Goal: Task Accomplishment & Management: Manage account settings

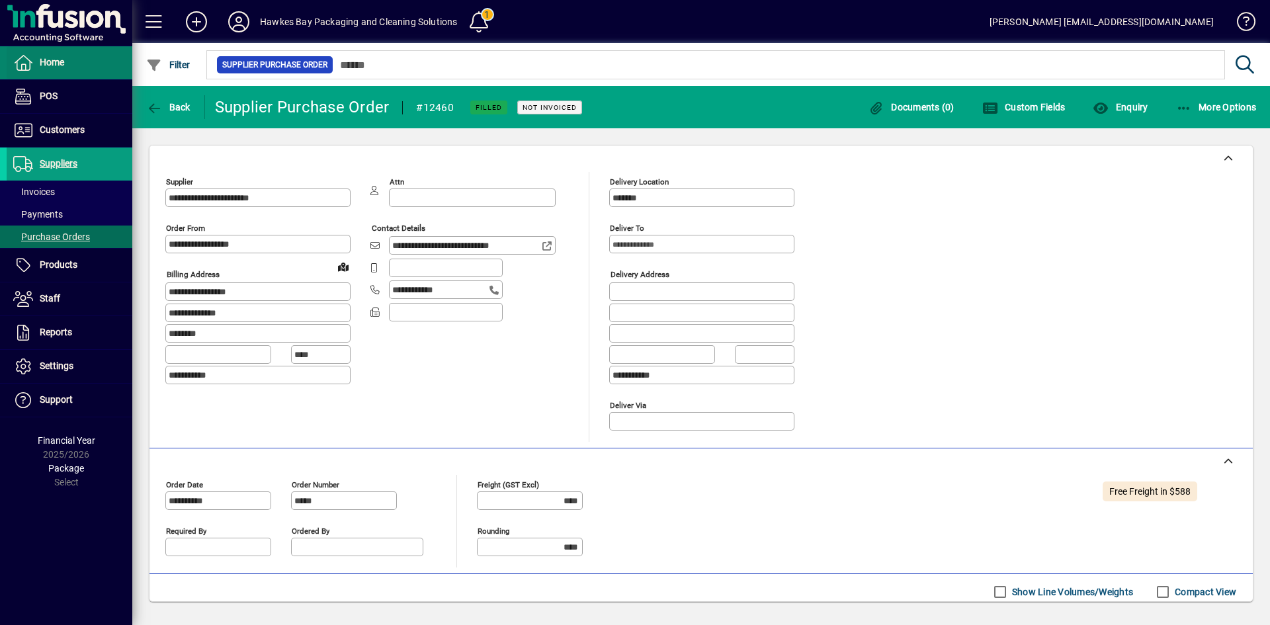
click at [48, 67] on span "Home" at bounding box center [52, 62] width 24 height 11
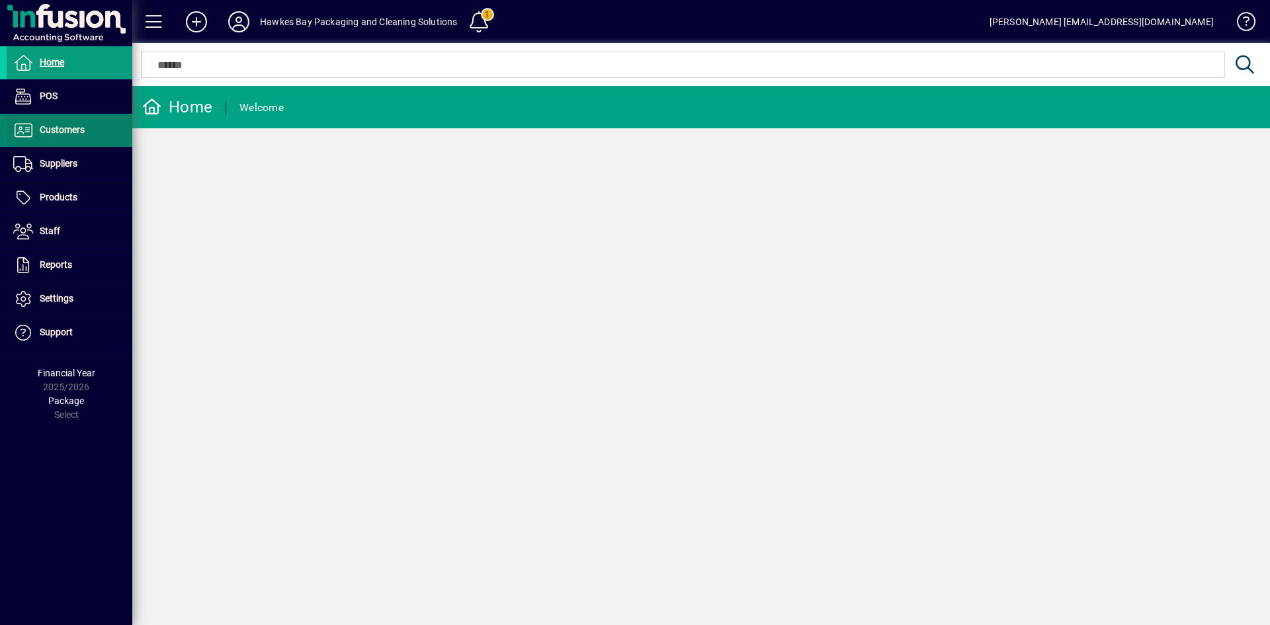
click at [74, 132] on span "Customers" at bounding box center [62, 129] width 45 height 11
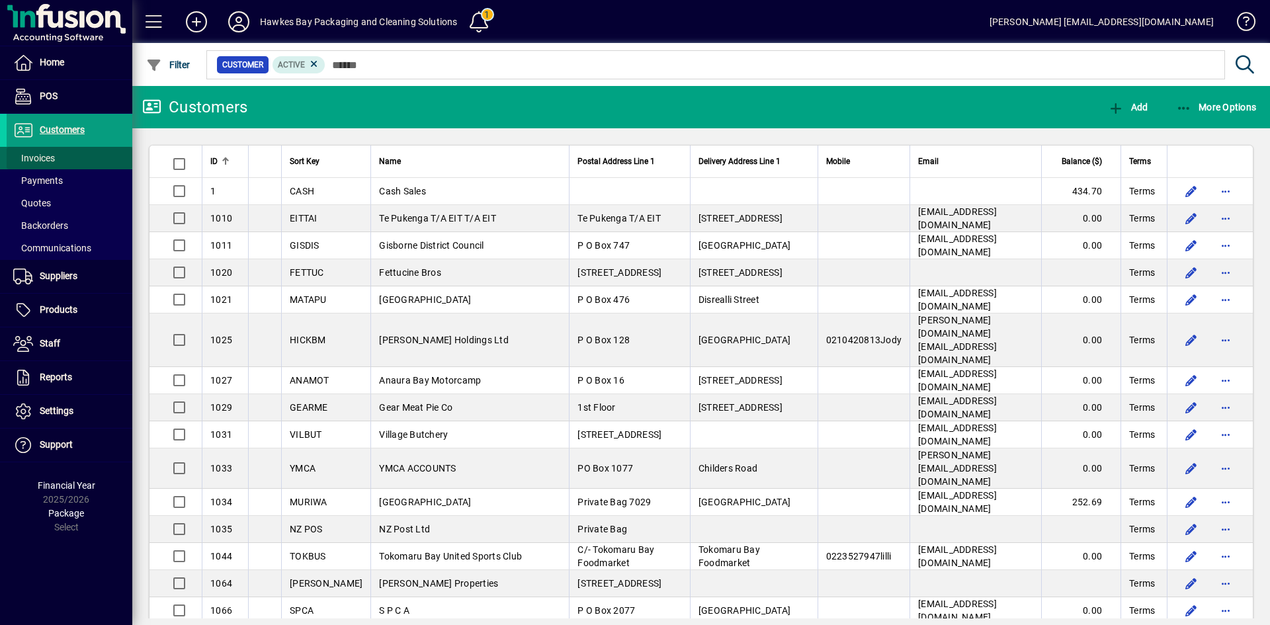
click at [53, 161] on span "Invoices" at bounding box center [34, 158] width 42 height 11
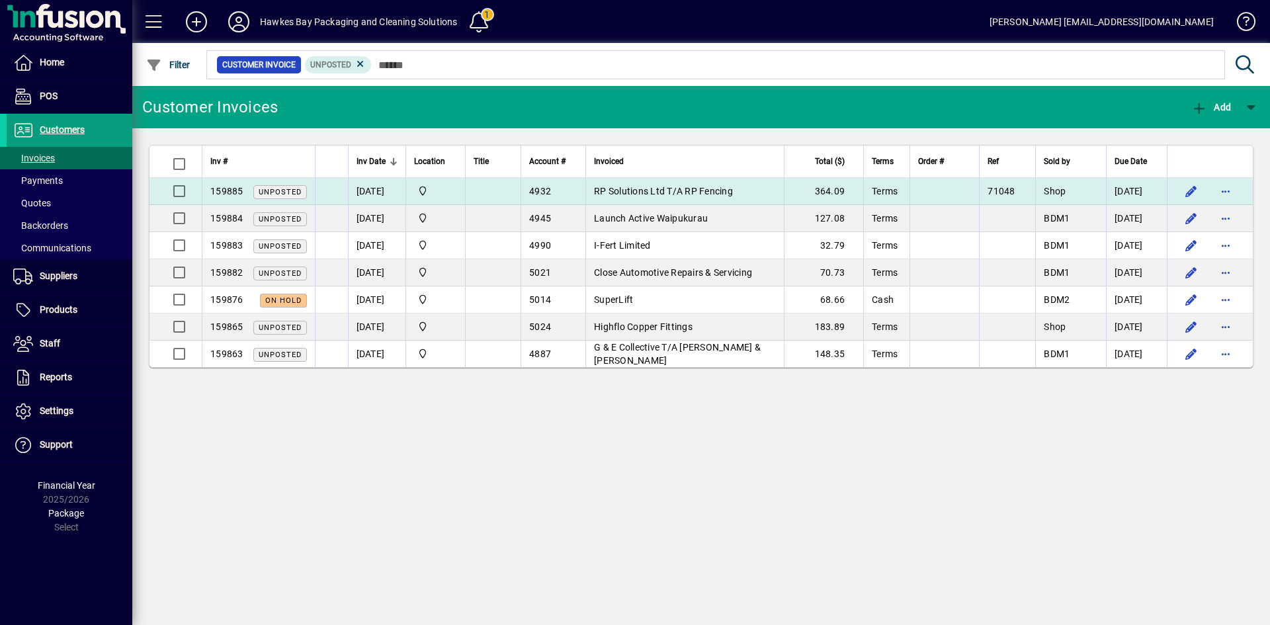
click at [685, 195] on span "RP Solutions Ltd T/A RP Fencing" at bounding box center [663, 191] width 139 height 11
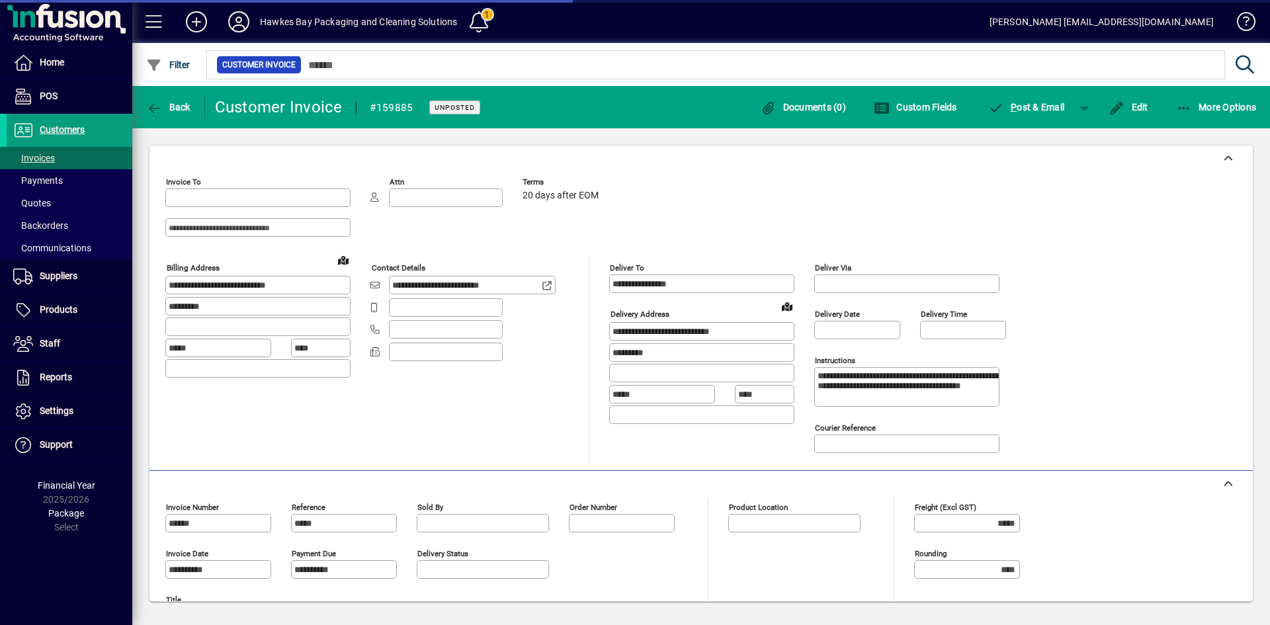
type input "**********"
type input "*******"
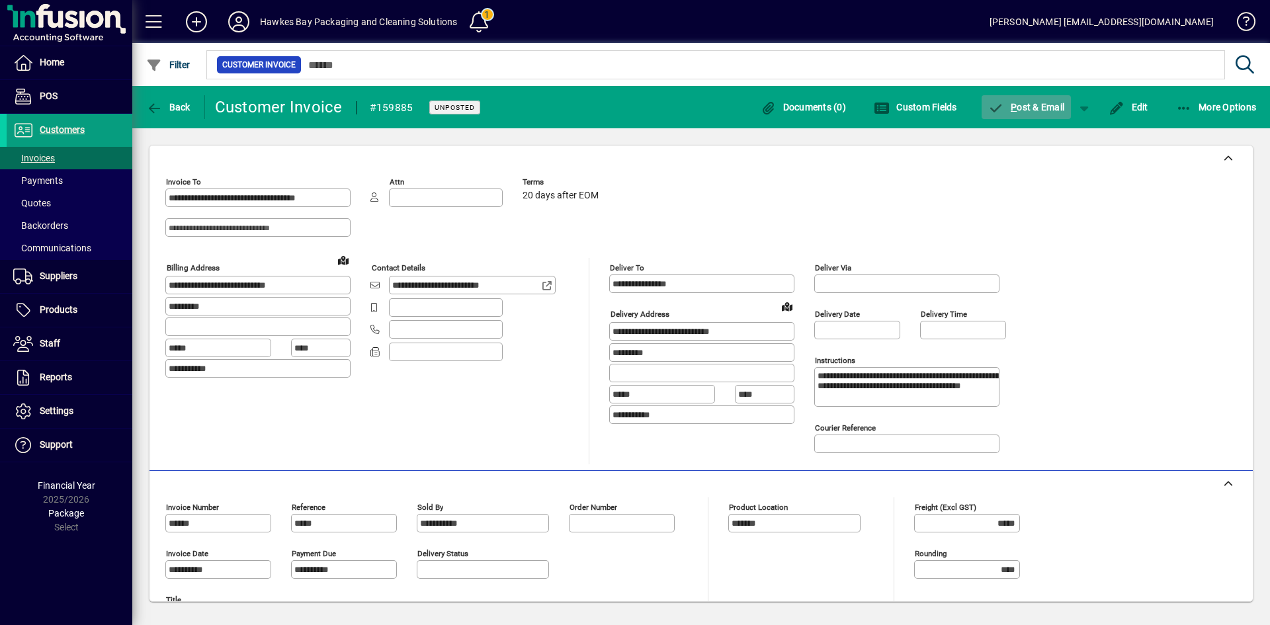
click at [1033, 105] on span "P ost & Email" at bounding box center [1027, 107] width 77 height 11
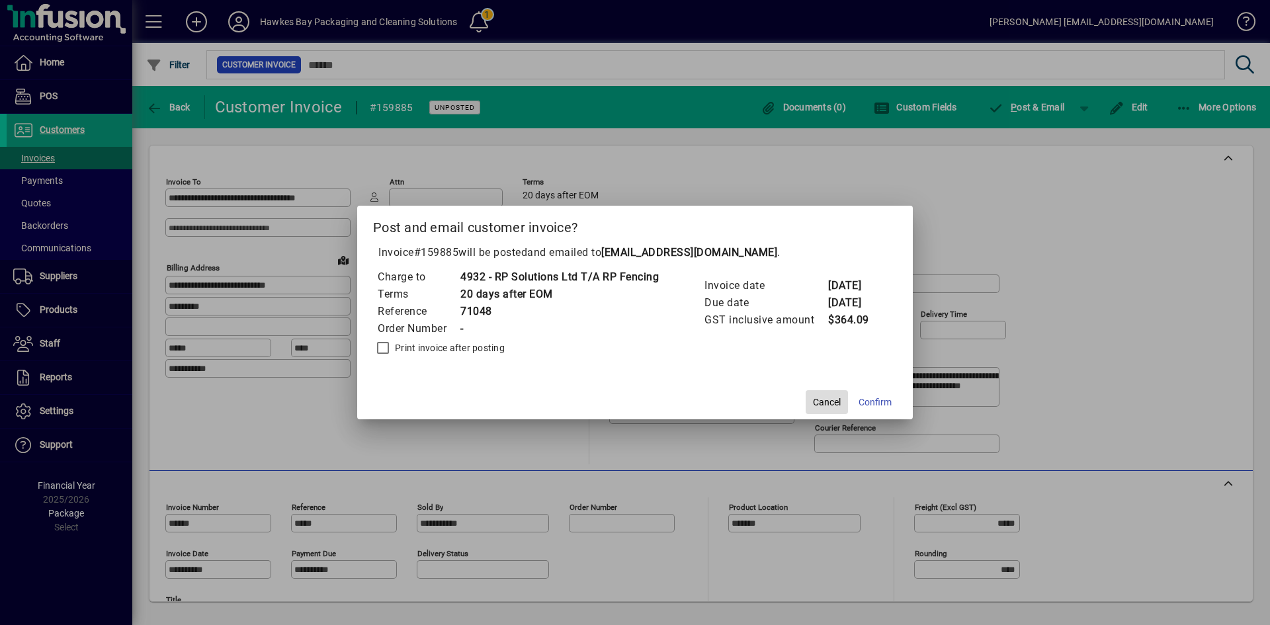
click at [846, 400] on span "button" at bounding box center [827, 402] width 42 height 32
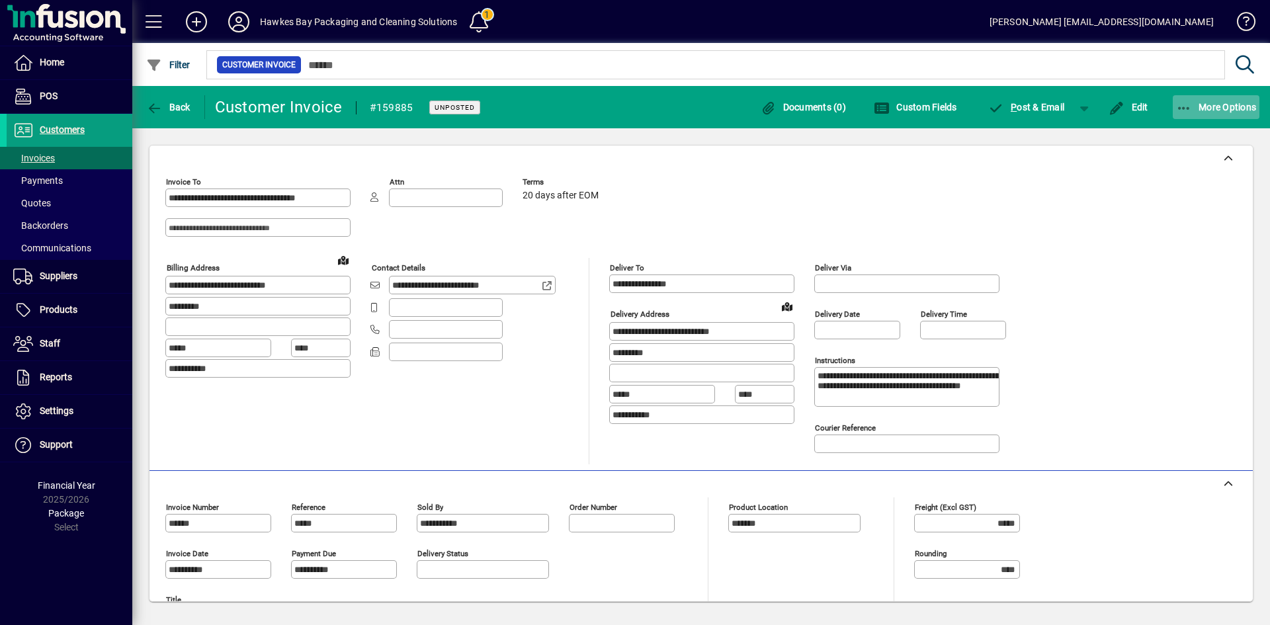
click at [1223, 107] on span "More Options" at bounding box center [1216, 107] width 81 height 11
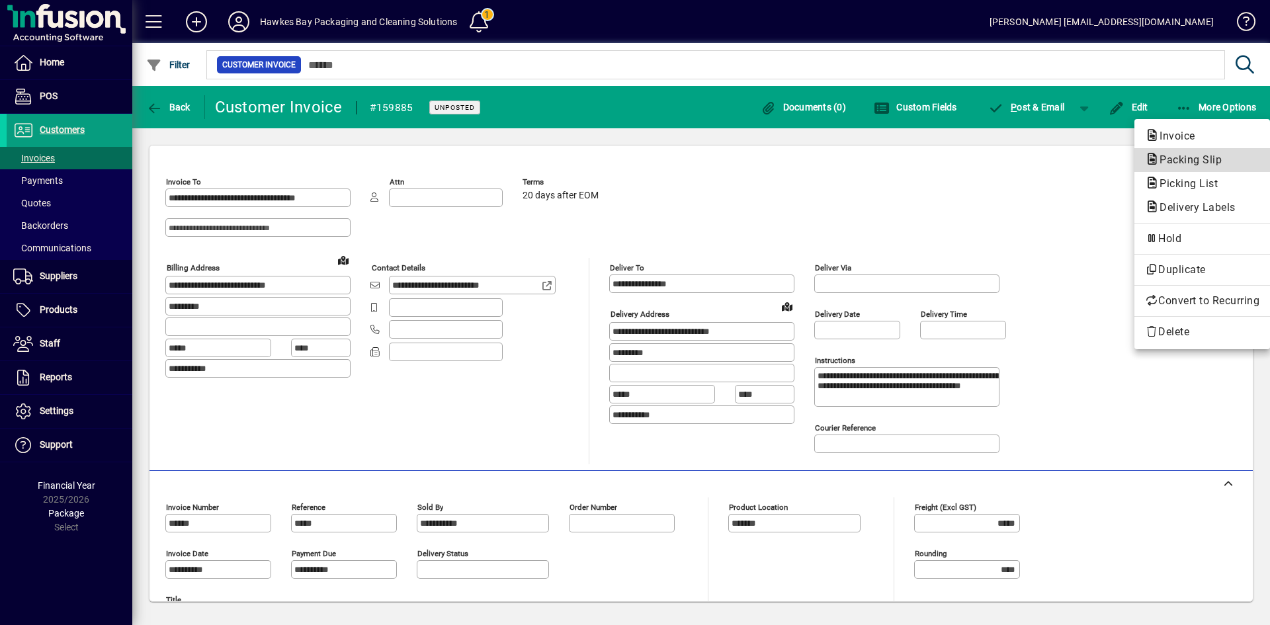
click at [1171, 156] on span "Packing Slip" at bounding box center [1186, 160] width 83 height 13
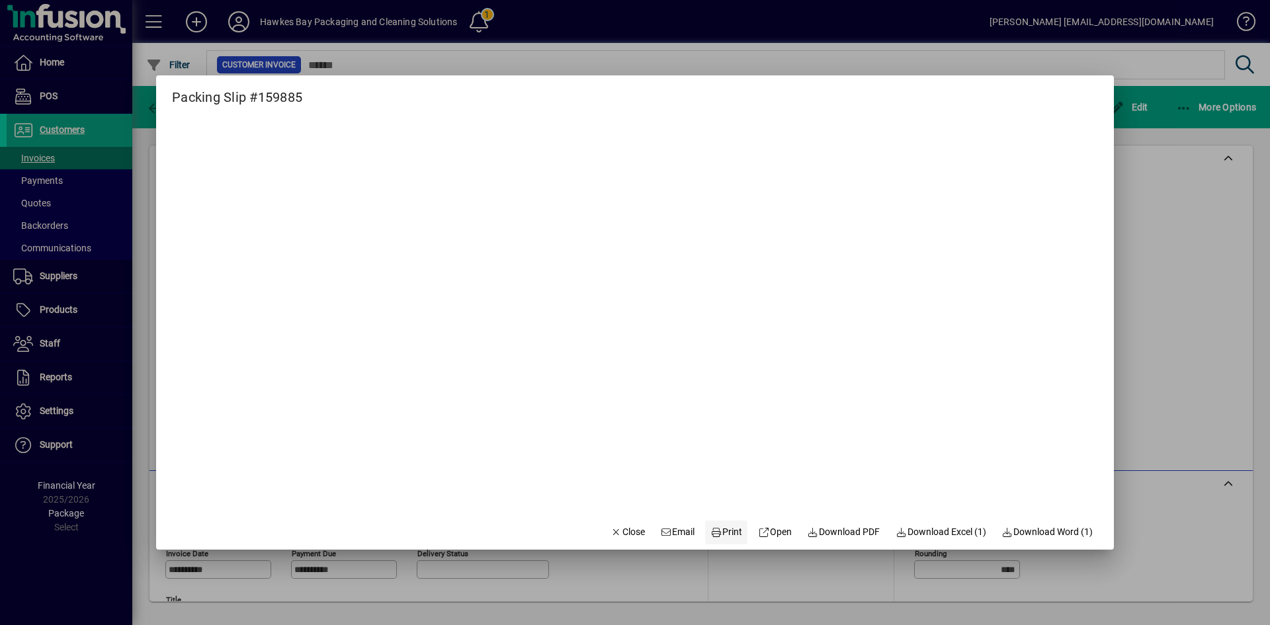
click at [721, 533] on span "Print" at bounding box center [727, 532] width 32 height 14
click at [617, 533] on span "Close" at bounding box center [628, 532] width 34 height 14
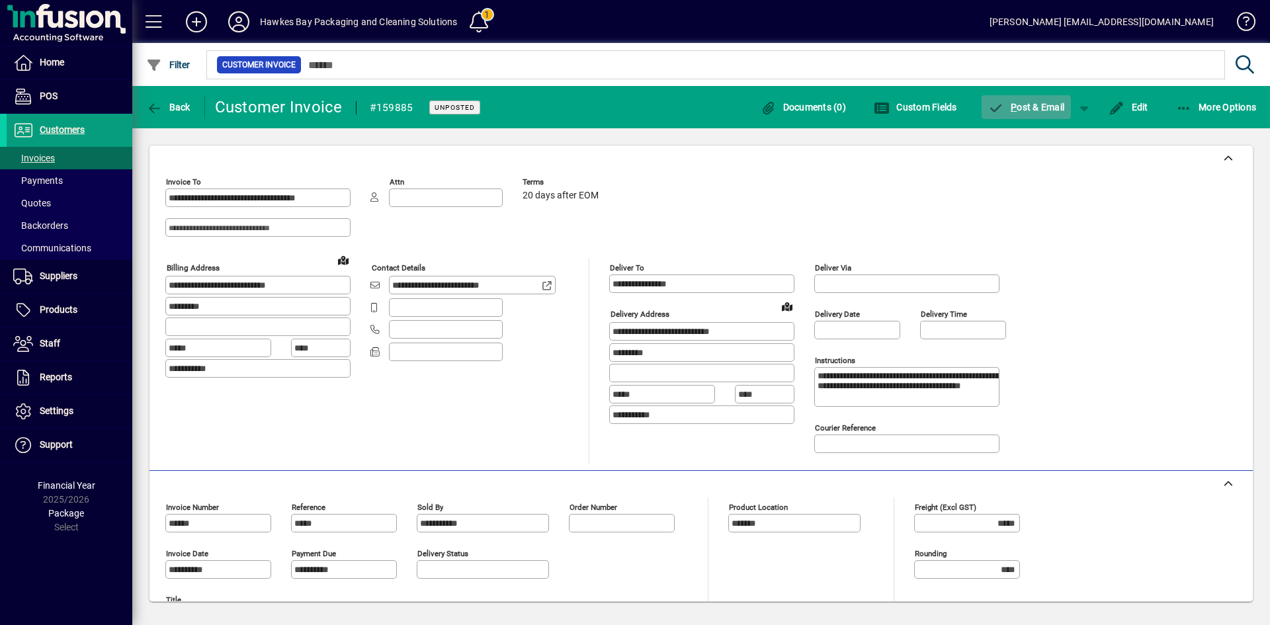
click at [1030, 109] on span "P ost & Email" at bounding box center [1027, 107] width 77 height 11
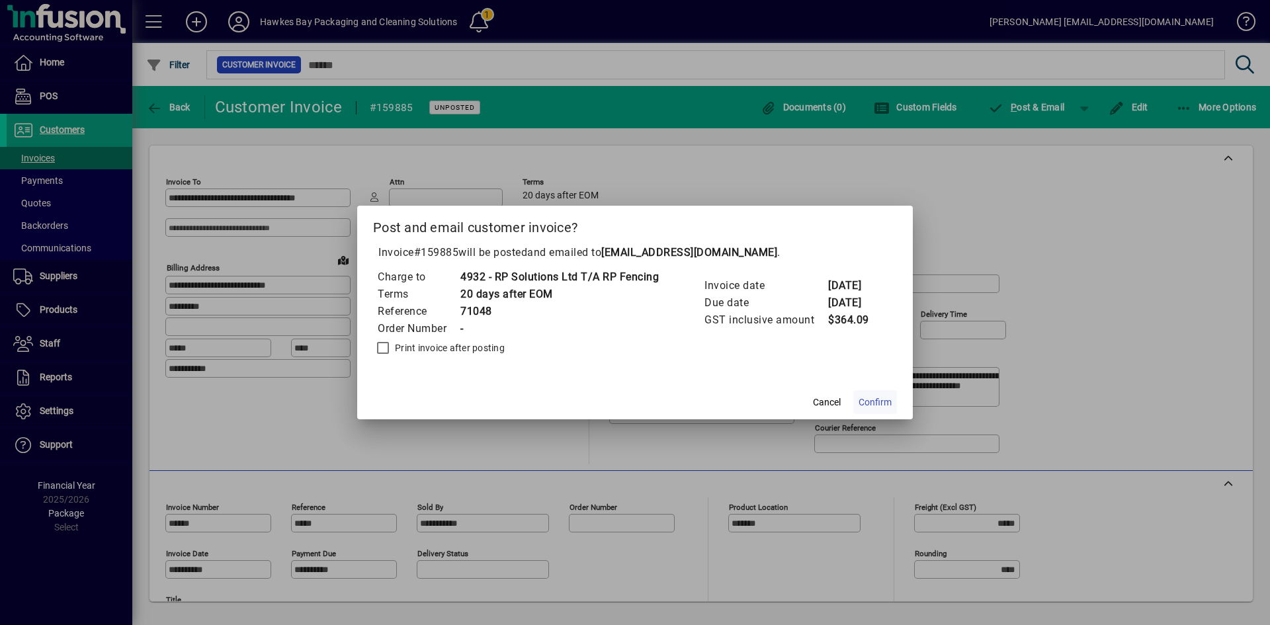
click at [871, 404] on span "Confirm" at bounding box center [875, 403] width 33 height 14
